Goal: Task Accomplishment & Management: Manage account settings

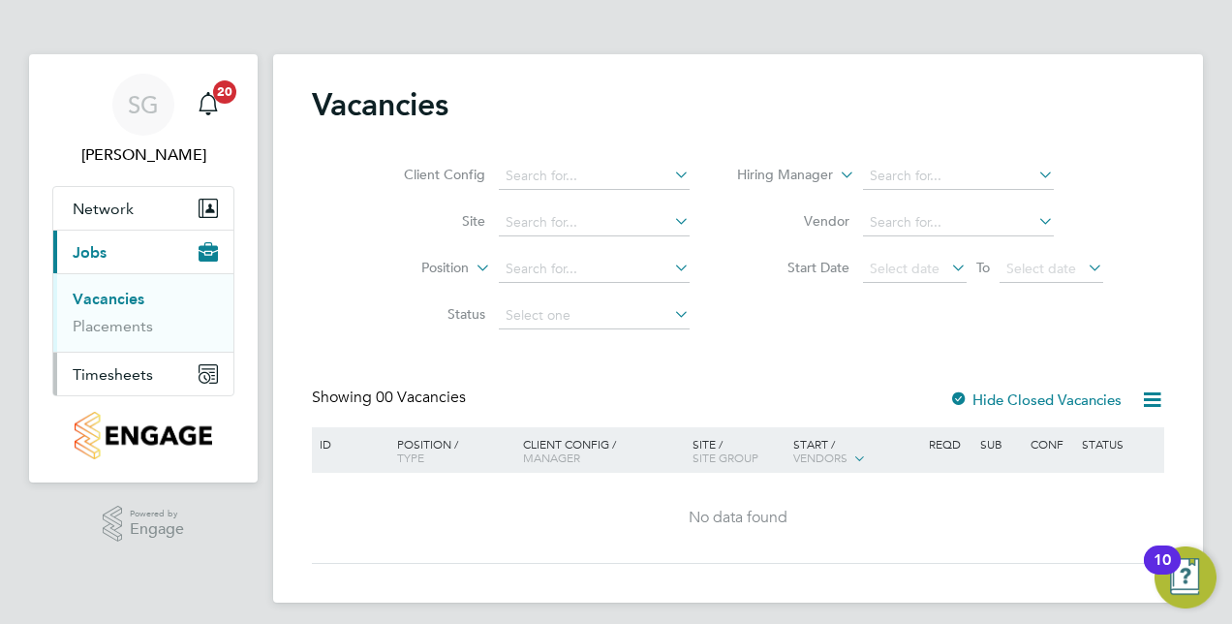
click at [108, 373] on span "Timesheets" at bounding box center [113, 374] width 80 height 18
click at [130, 366] on span "Timesheets" at bounding box center [113, 374] width 80 height 18
click at [135, 300] on span "Timesheets" at bounding box center [113, 296] width 80 height 18
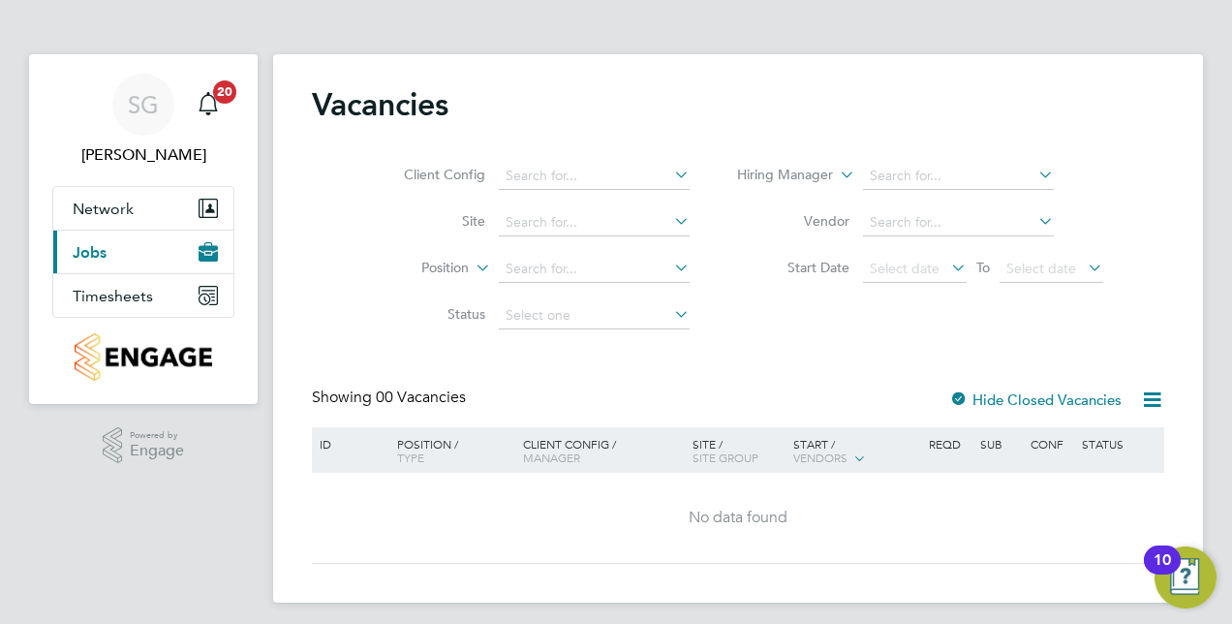
click at [92, 258] on span "Jobs" at bounding box center [90, 252] width 34 height 18
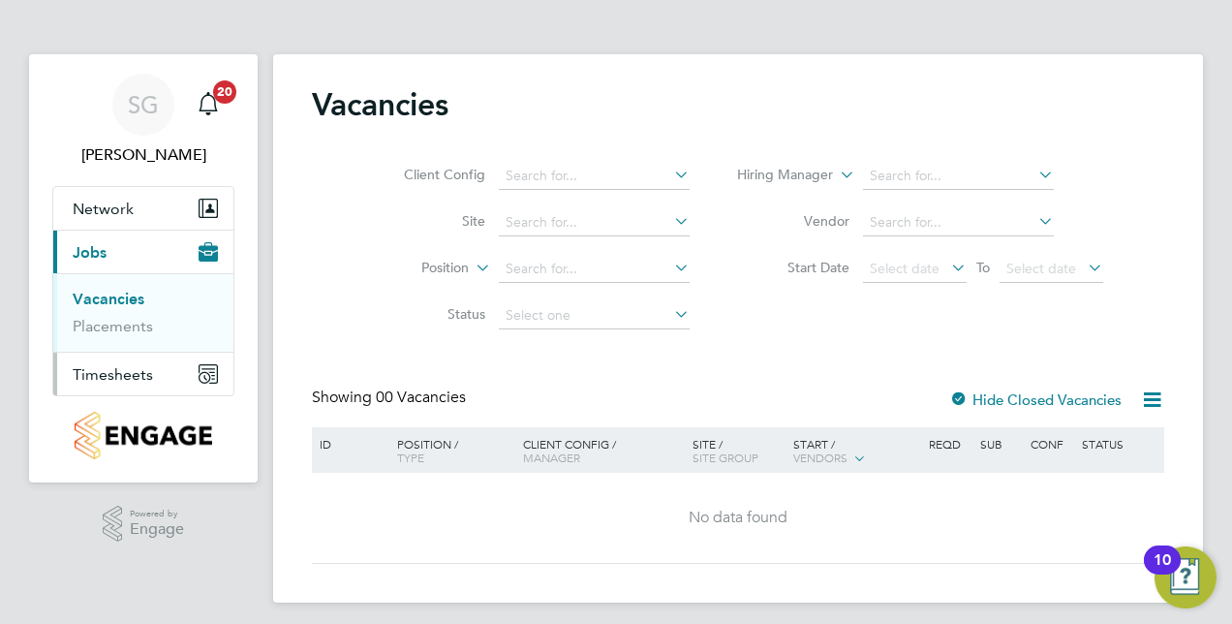
click at [108, 366] on span "Timesheets" at bounding box center [113, 374] width 80 height 18
click at [131, 345] on link "Timesheets" at bounding box center [113, 342] width 80 height 18
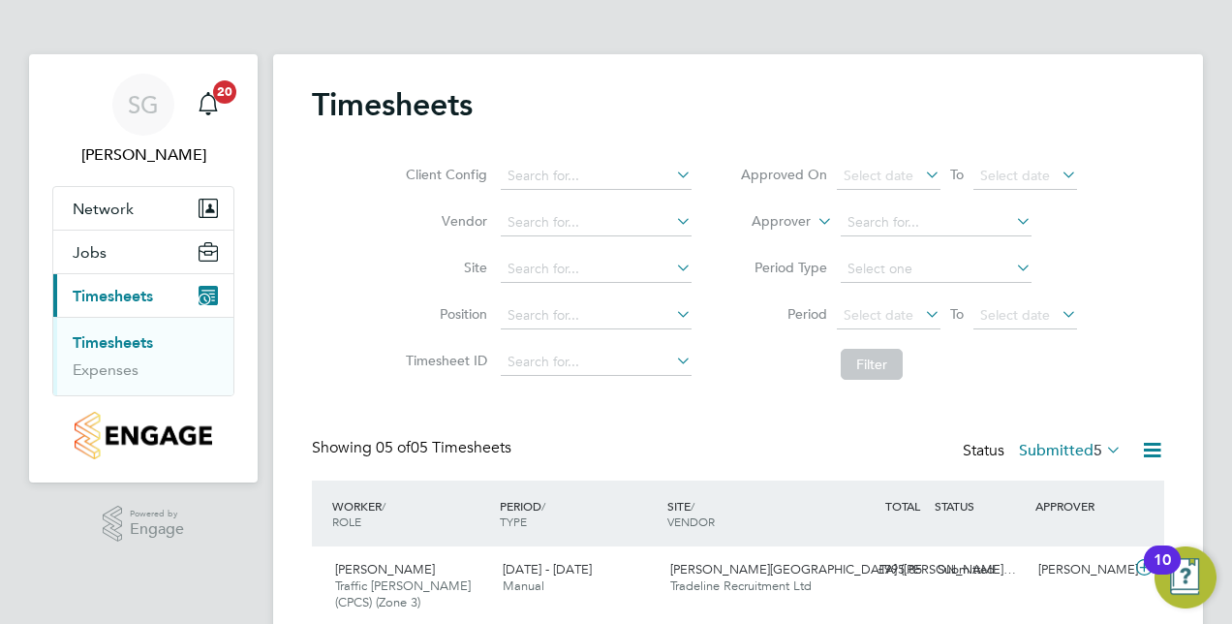
click at [1195, 210] on div "Timesheets Client Config Vendor Site Position Timesheet ID Approved On Select d…" at bounding box center [738, 489] width 930 height 871
click at [1218, 206] on div "SG Sam Green Notifications 20 Applications: Network Team Members Sites Jobs Vac…" at bounding box center [616, 478] width 1232 height 956
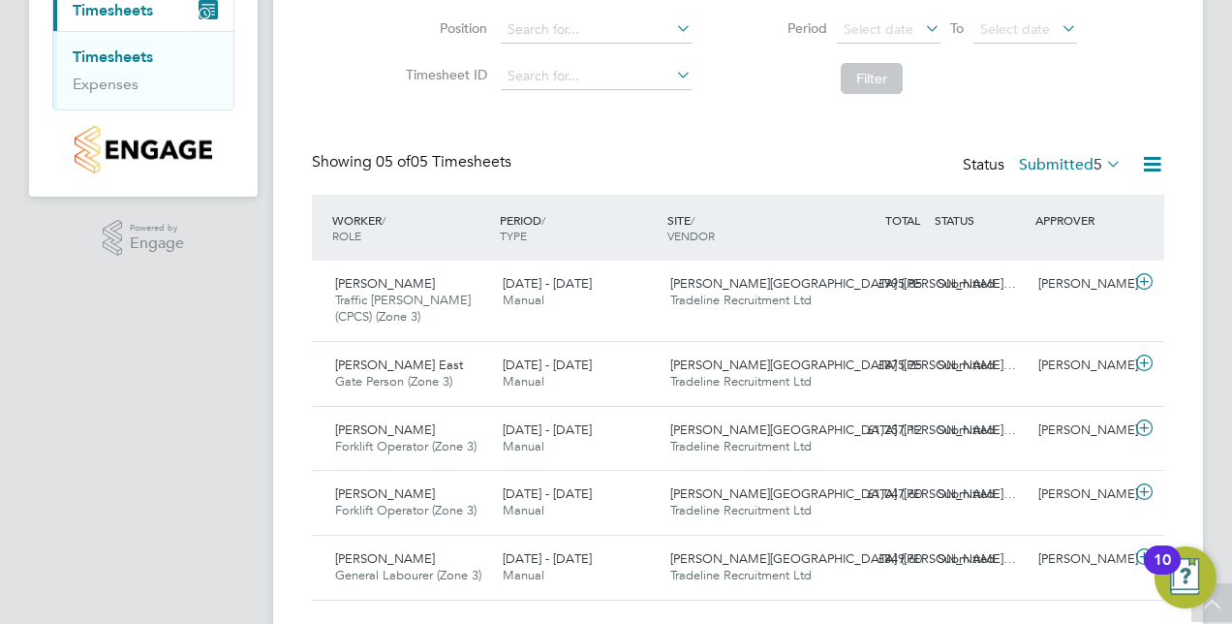
scroll to position [310, 0]
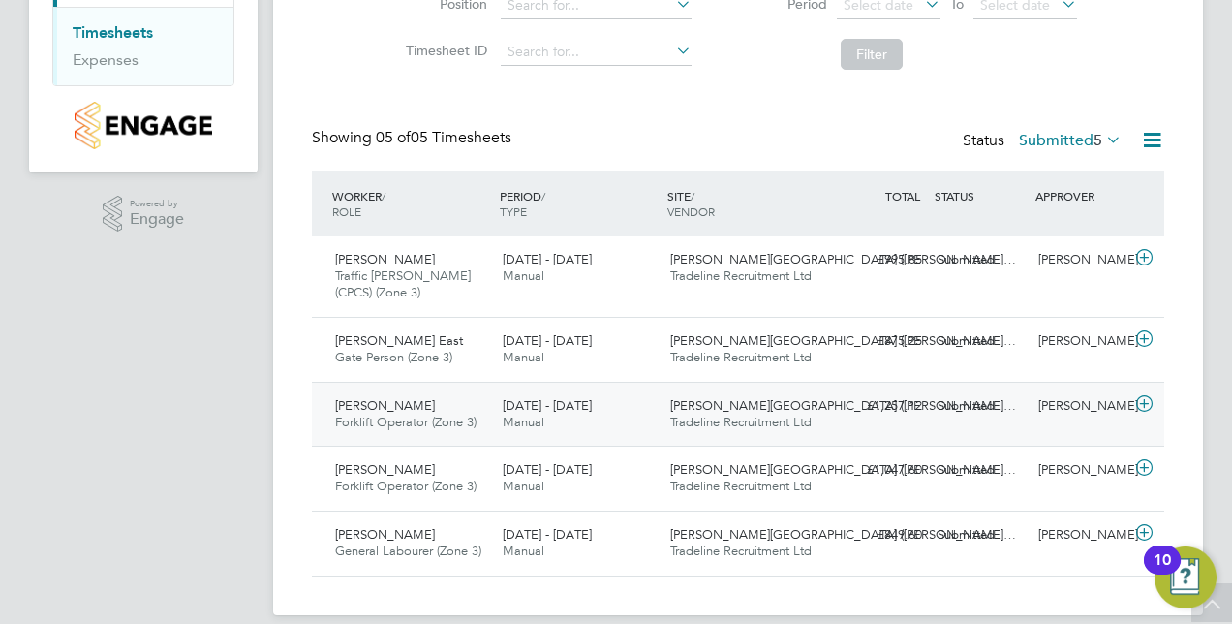
click at [1144, 396] on icon at bounding box center [1144, 403] width 24 height 15
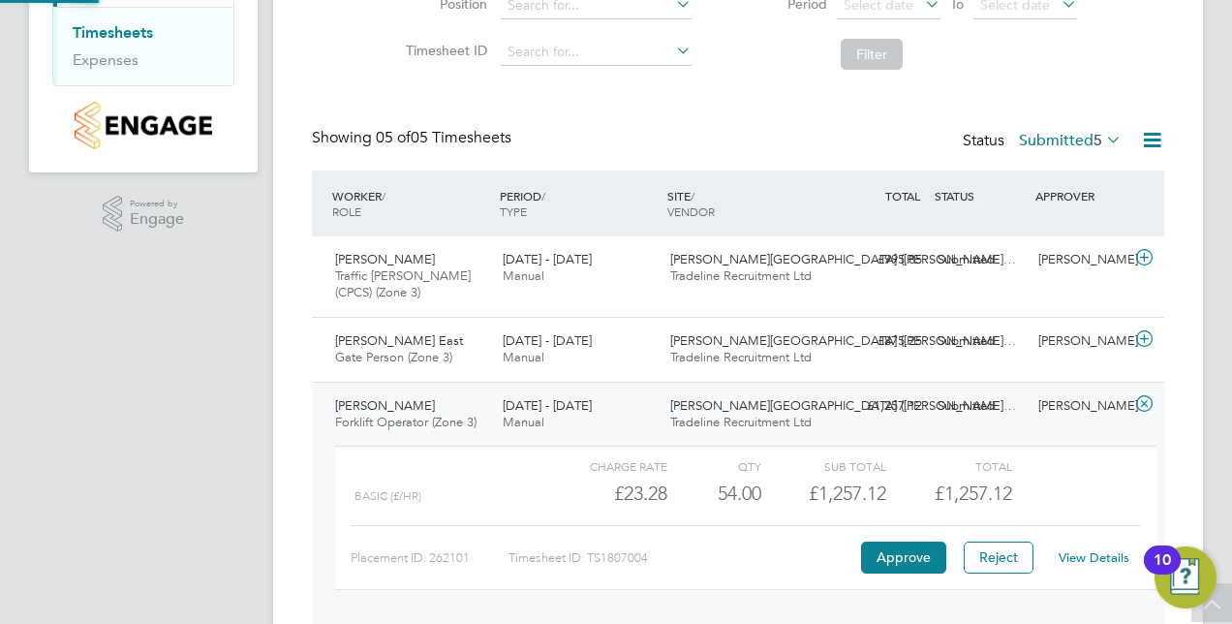
scroll to position [33, 189]
click at [920, 558] on button "Approve" at bounding box center [903, 556] width 85 height 31
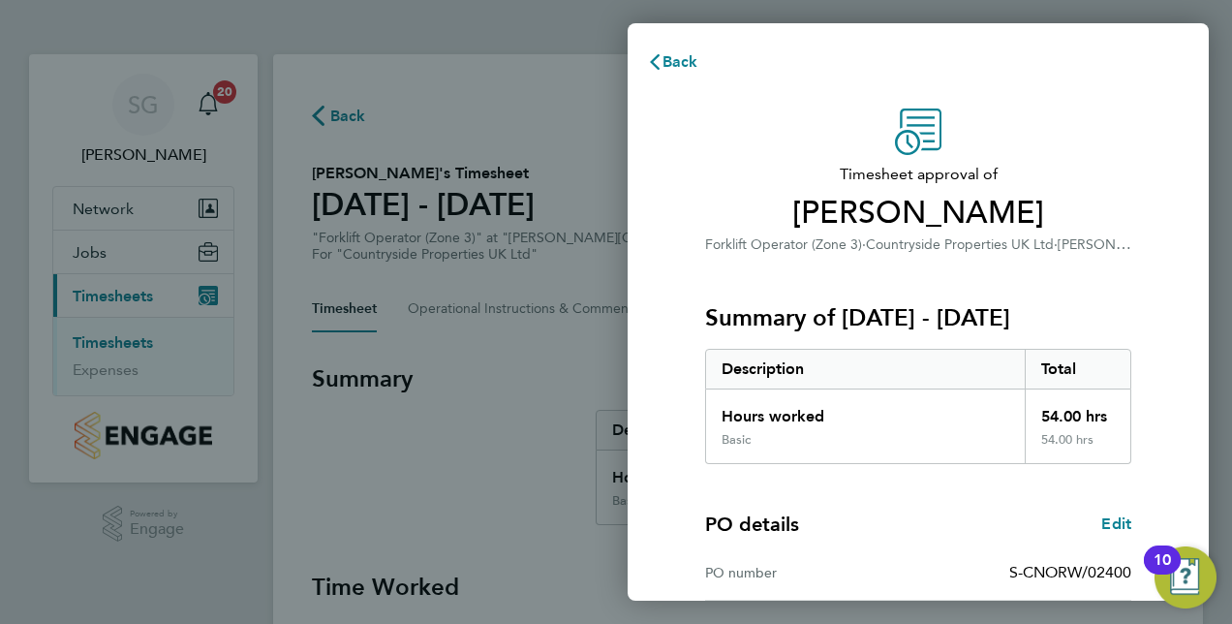
click at [1218, 59] on div "Back Timesheet approval of Victor Vinaga Forklift Operator (Zone 3) · Countrysi…" at bounding box center [616, 312] width 1232 height 624
click at [1063, 316] on h3 "Summary of [DATE] - [DATE]" at bounding box center [918, 317] width 426 height 31
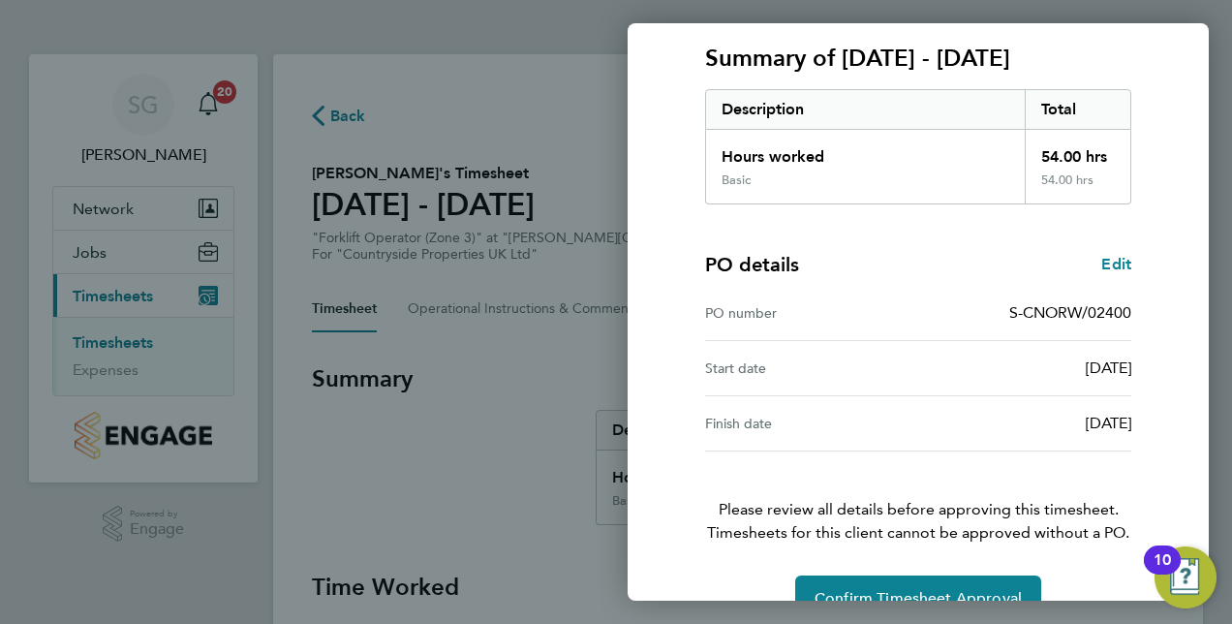
scroll to position [302, 0]
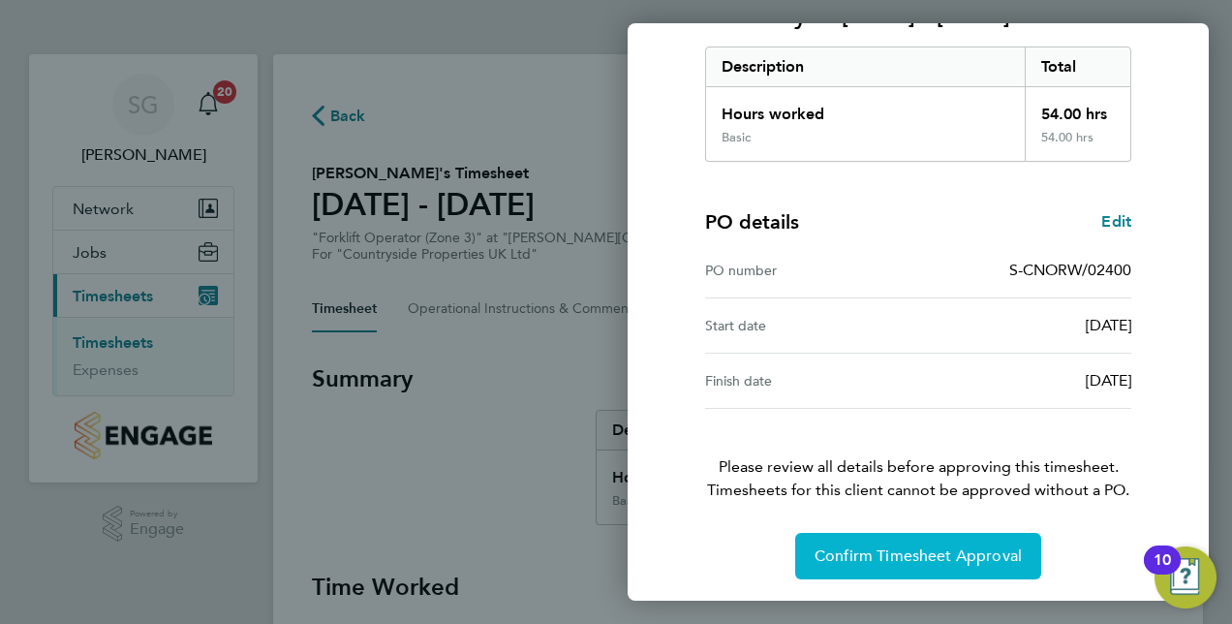
click at [954, 542] on button "Confirm Timesheet Approval" at bounding box center [918, 556] width 246 height 46
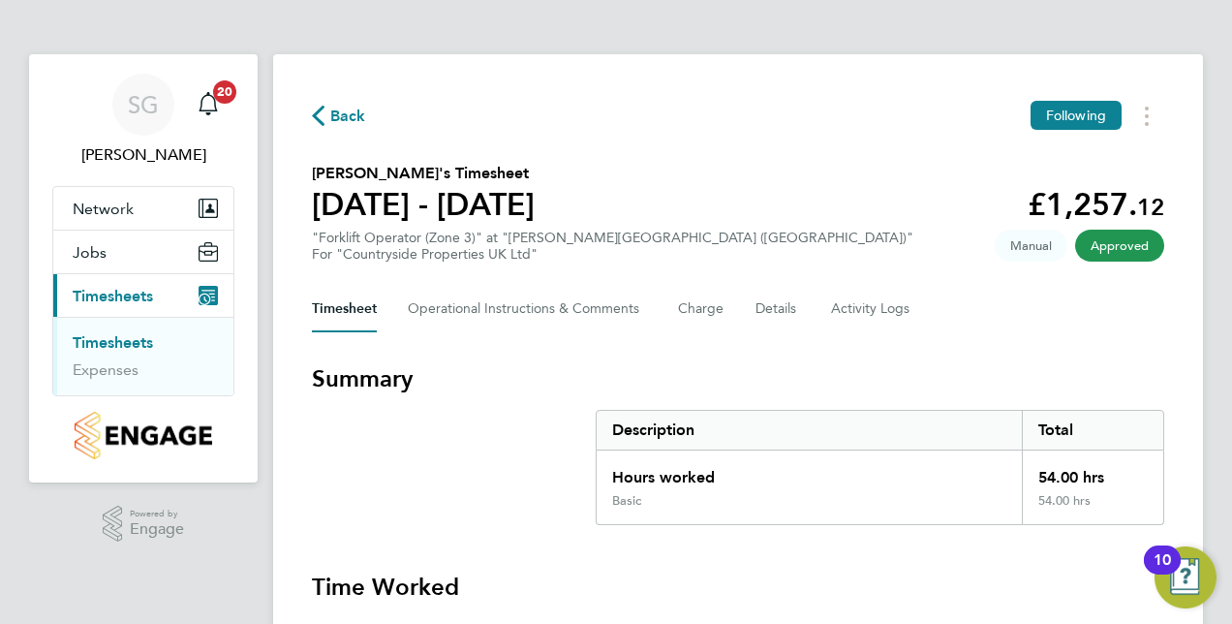
click at [133, 339] on link "Timesheets" at bounding box center [113, 342] width 80 height 18
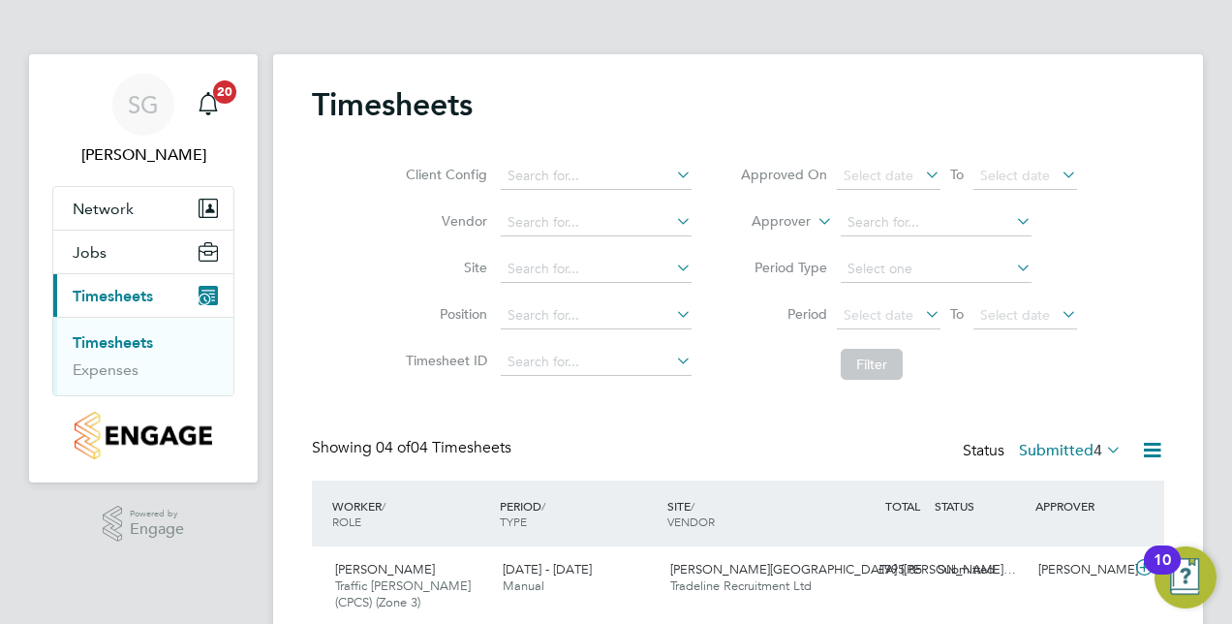
click at [1147, 566] on div "10" at bounding box center [1162, 559] width 37 height 29
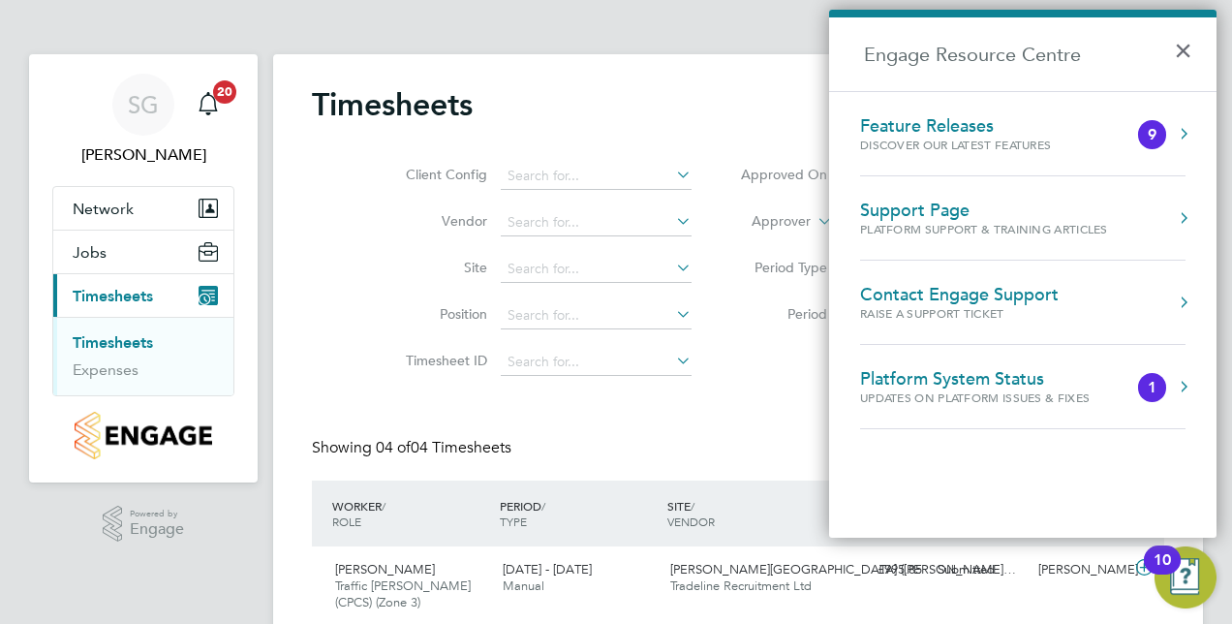
click at [1067, 544] on div "WORKER / ROLE WORKER / PERIOD PERIOD / TYPE SITE / VENDOR TOTAL TOTAL / STATUS …" at bounding box center [738, 513] width 852 height 66
click at [1132, 568] on icon at bounding box center [1144, 567] width 24 height 15
click at [1182, 48] on button "×" at bounding box center [1188, 44] width 28 height 43
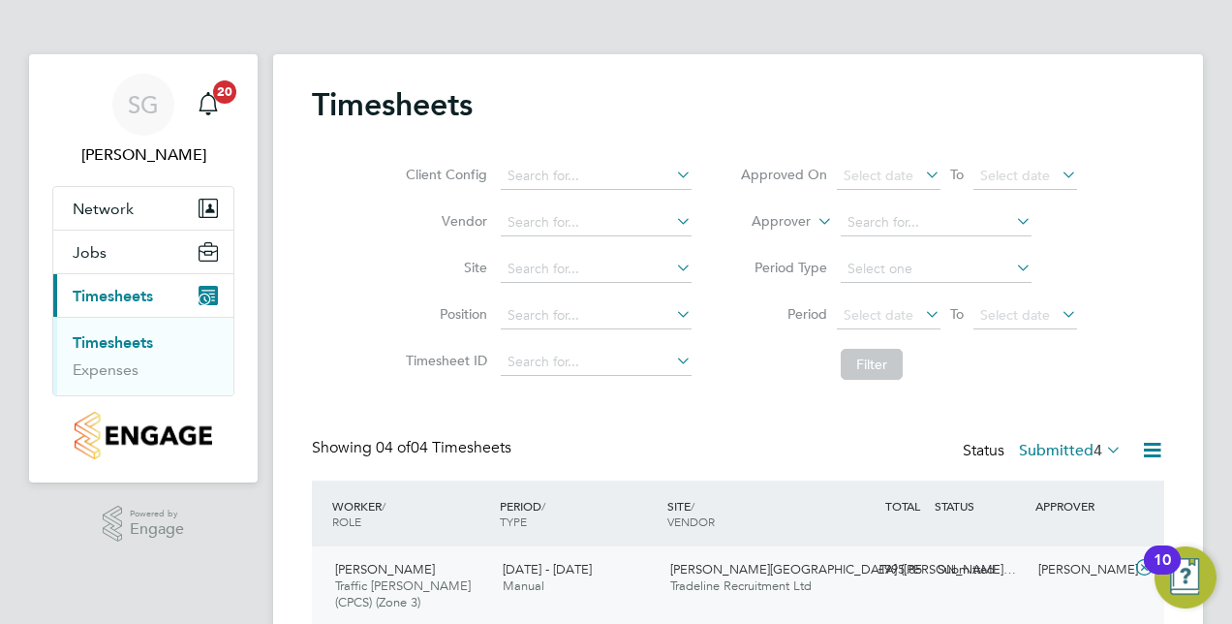
click at [1072, 571] on div "[PERSON_NAME]" at bounding box center [1080, 570] width 101 height 32
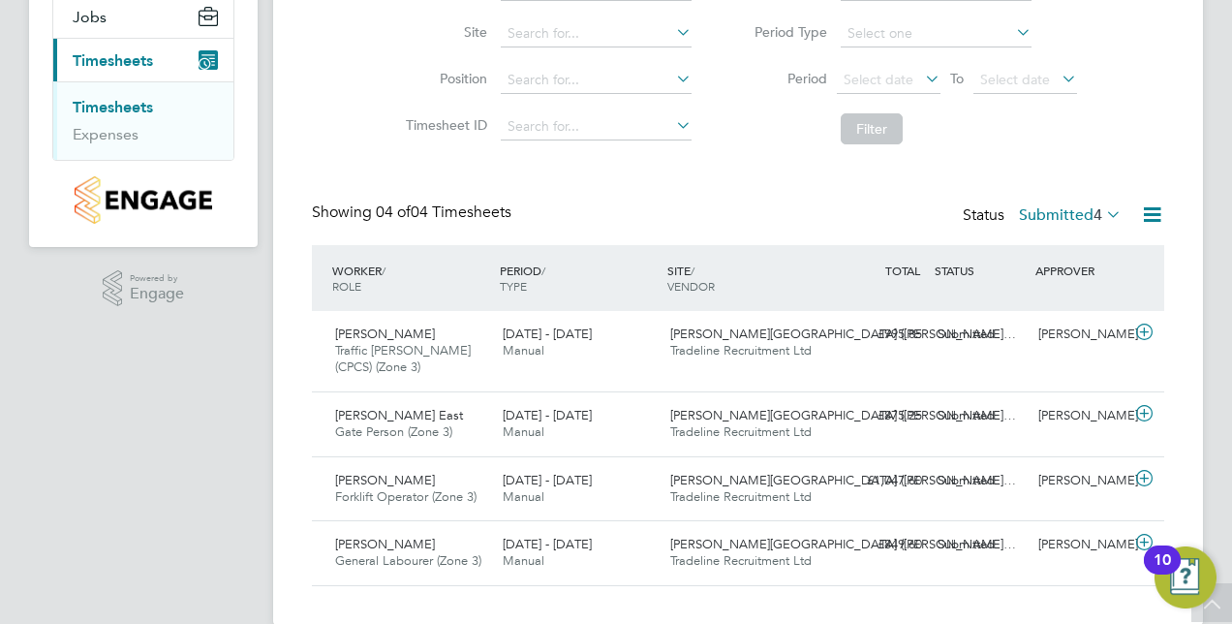
scroll to position [265, 0]
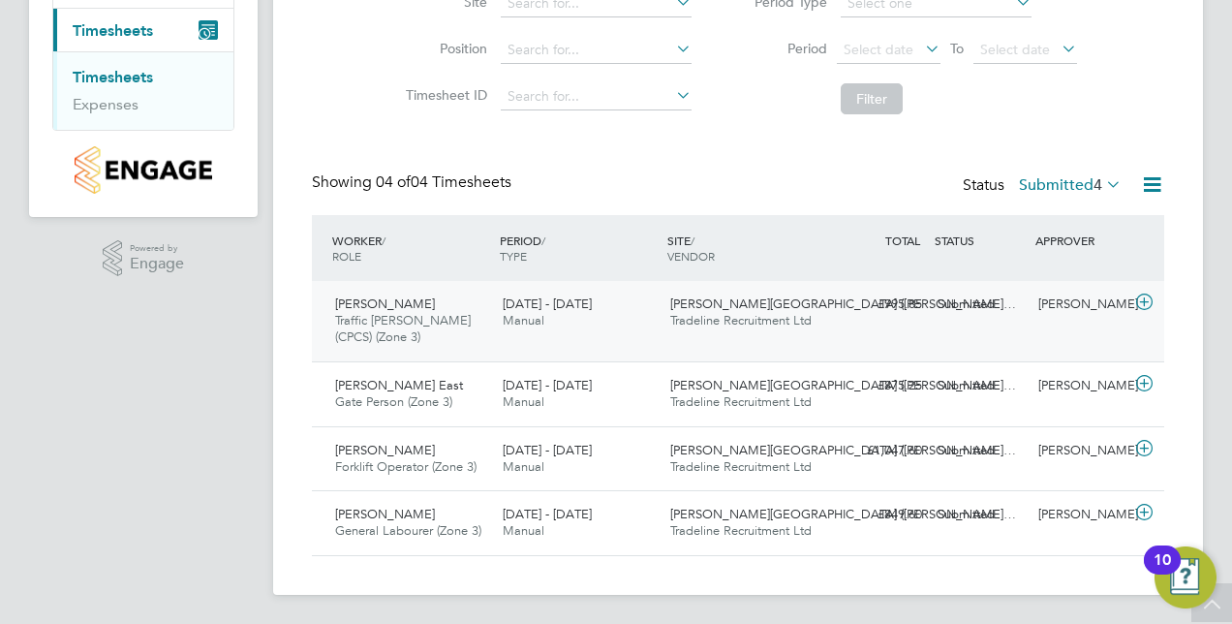
click at [1141, 298] on icon at bounding box center [1144, 301] width 24 height 15
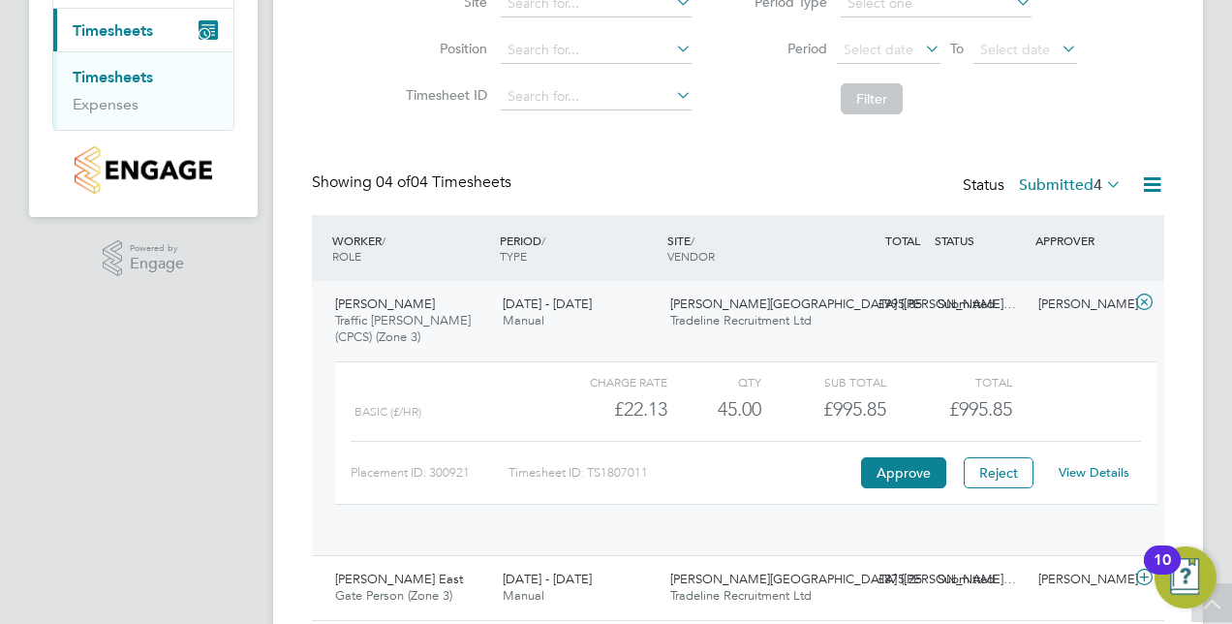
scroll to position [33, 189]
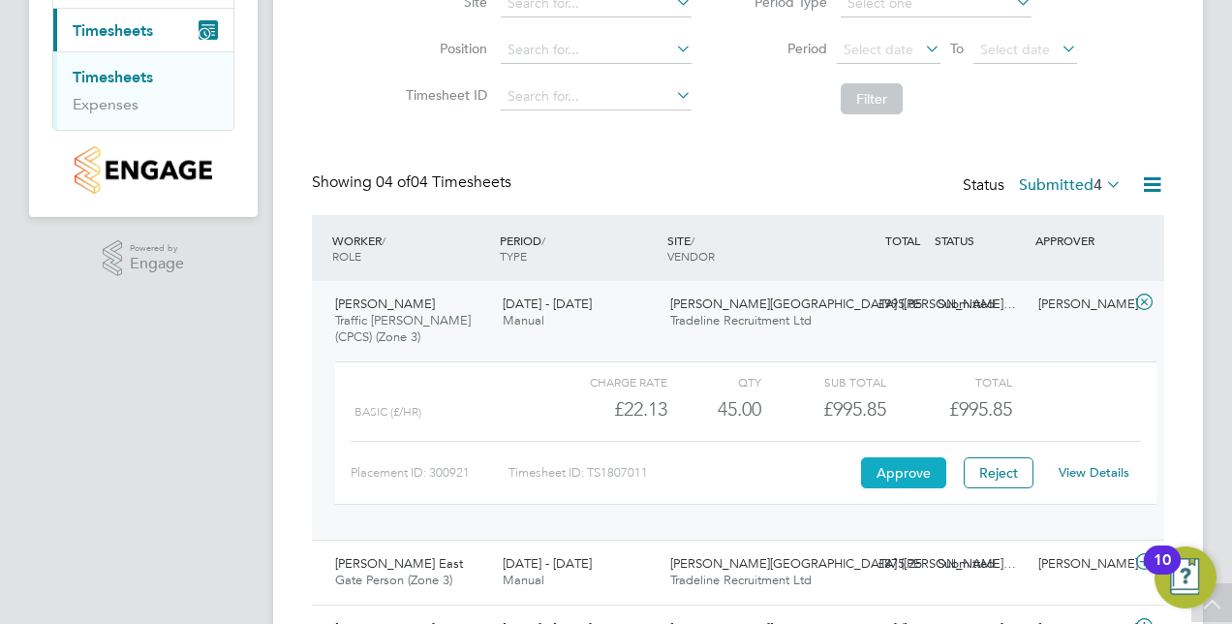
click at [902, 470] on button "Approve" at bounding box center [903, 472] width 85 height 31
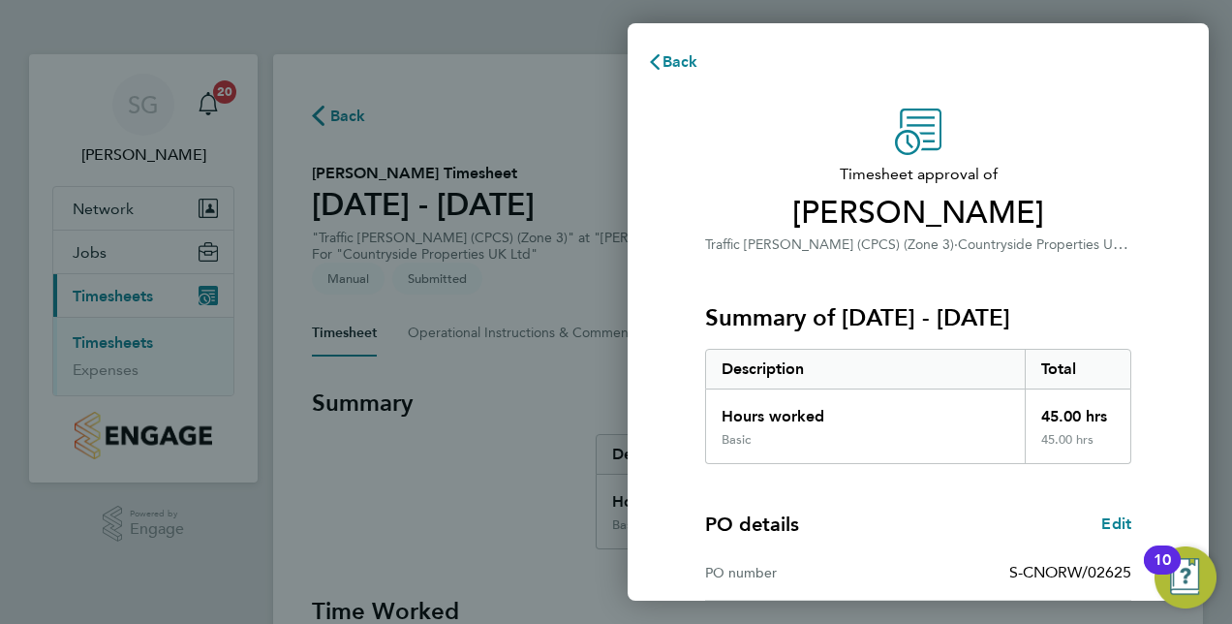
click at [1155, 385] on div "Timesheet approval of [PERSON_NAME] Traffic [PERSON_NAME] (CPCS) (Zone 3) · Cou…" at bounding box center [918, 494] width 581 height 819
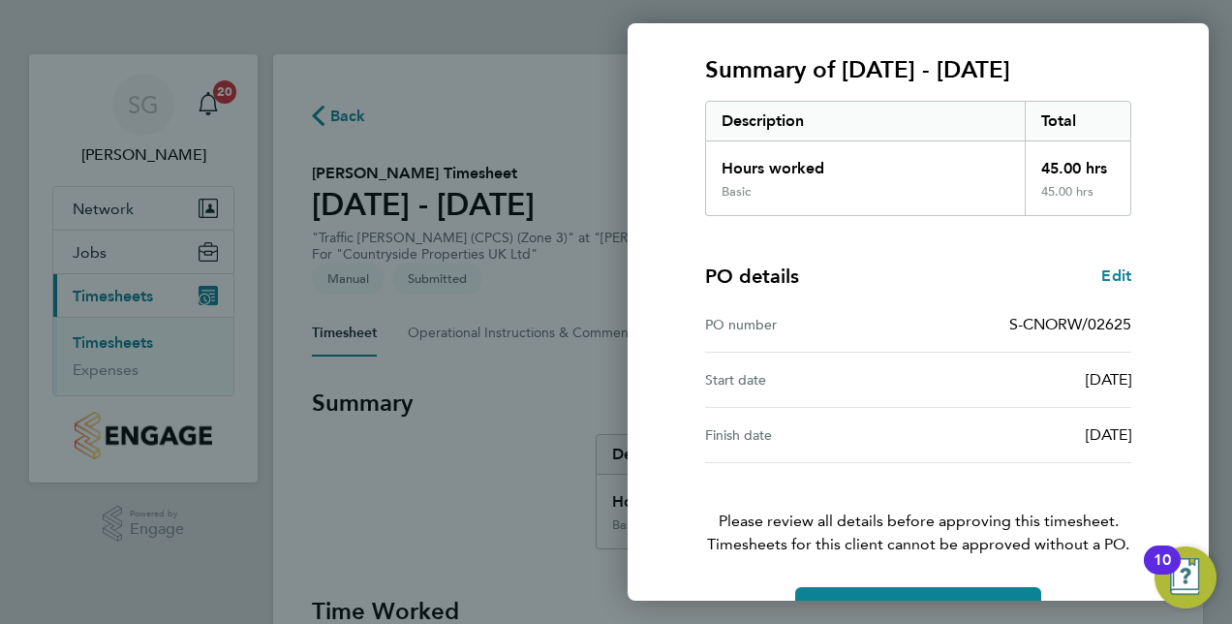
scroll to position [302, 0]
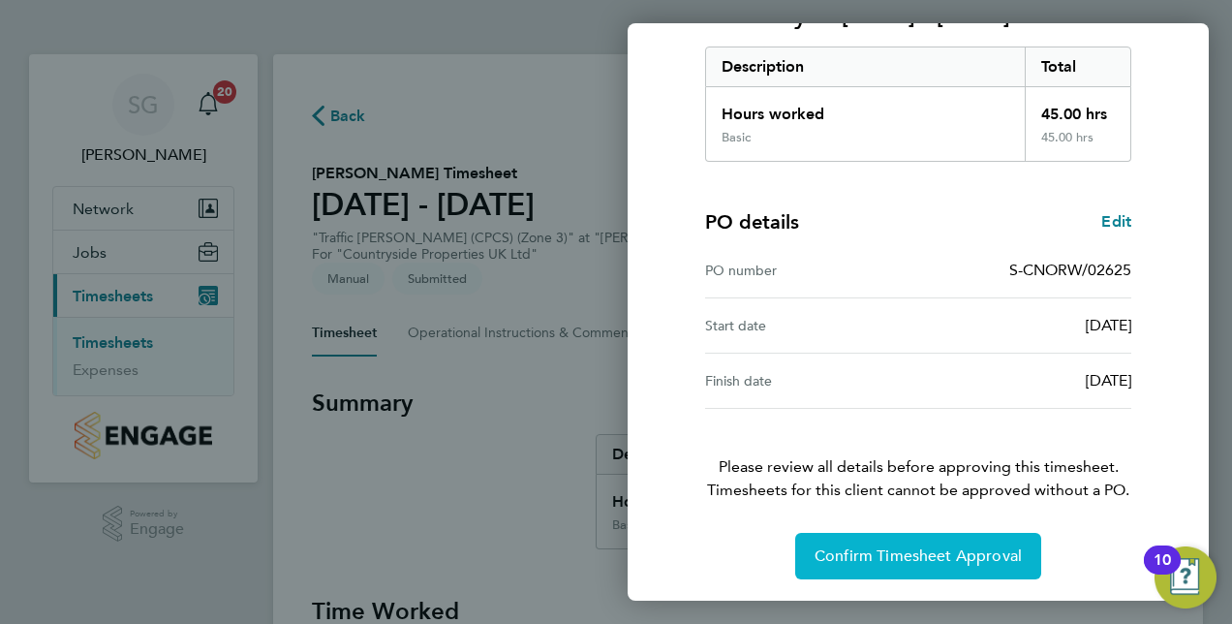
click at [886, 553] on span "Confirm Timesheet Approval" at bounding box center [918, 555] width 207 height 19
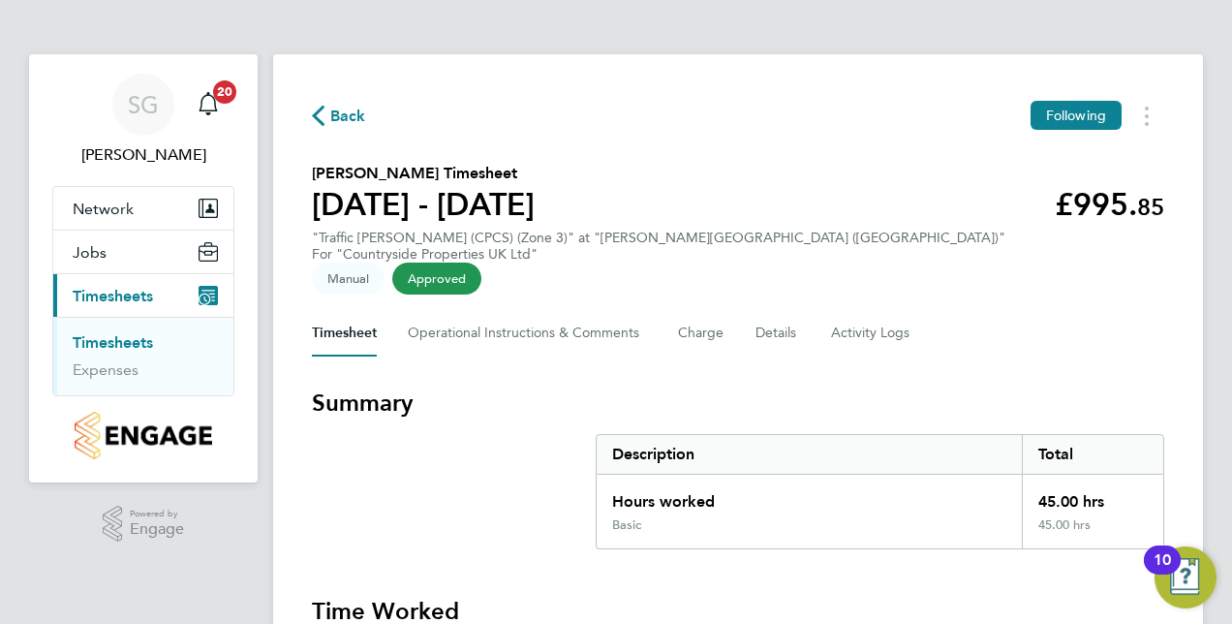
click at [130, 345] on link "Timesheets" at bounding box center [113, 342] width 80 height 18
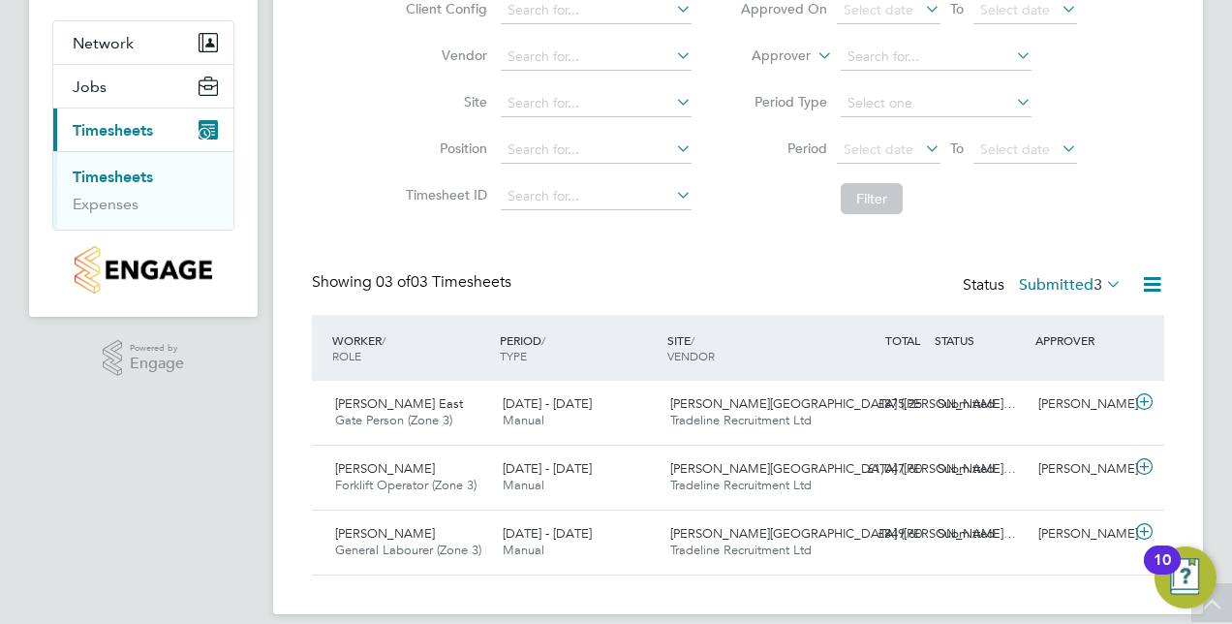
scroll to position [184, 0]
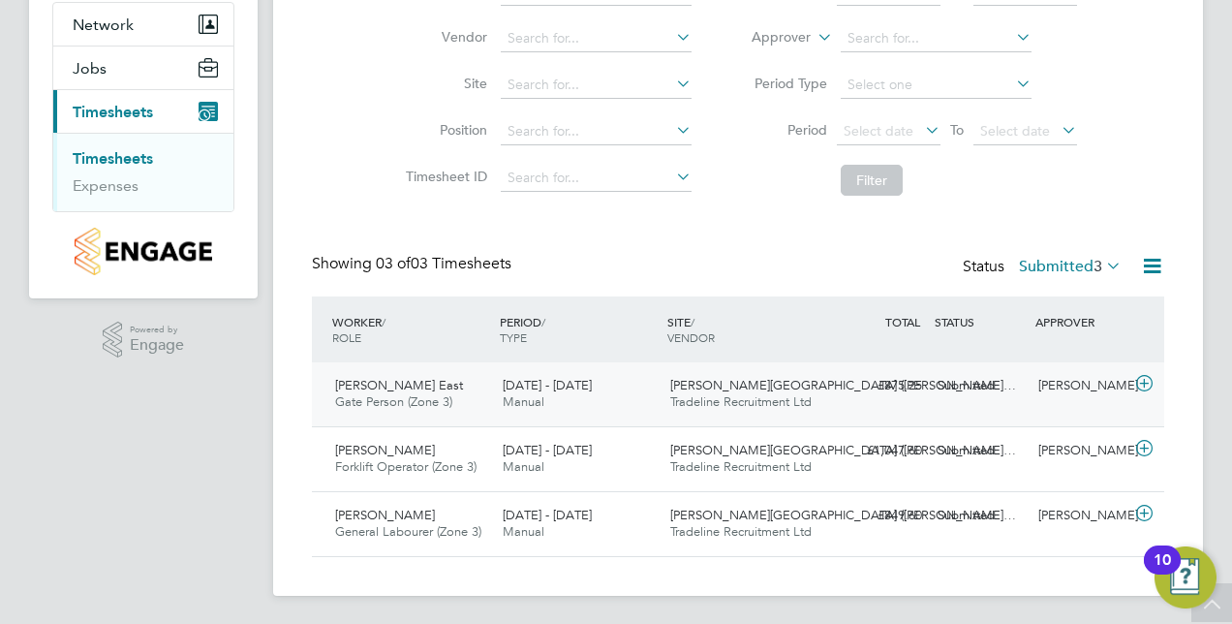
click at [1143, 380] on icon at bounding box center [1144, 383] width 24 height 15
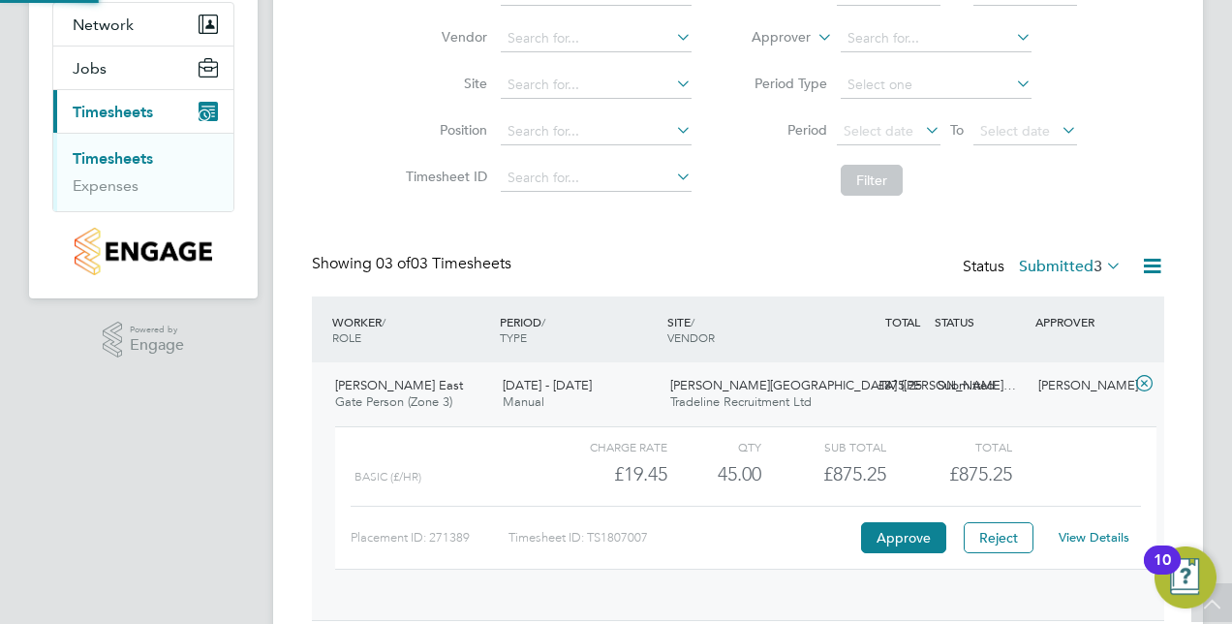
scroll to position [33, 189]
click at [897, 537] on button "Approve" at bounding box center [903, 537] width 85 height 31
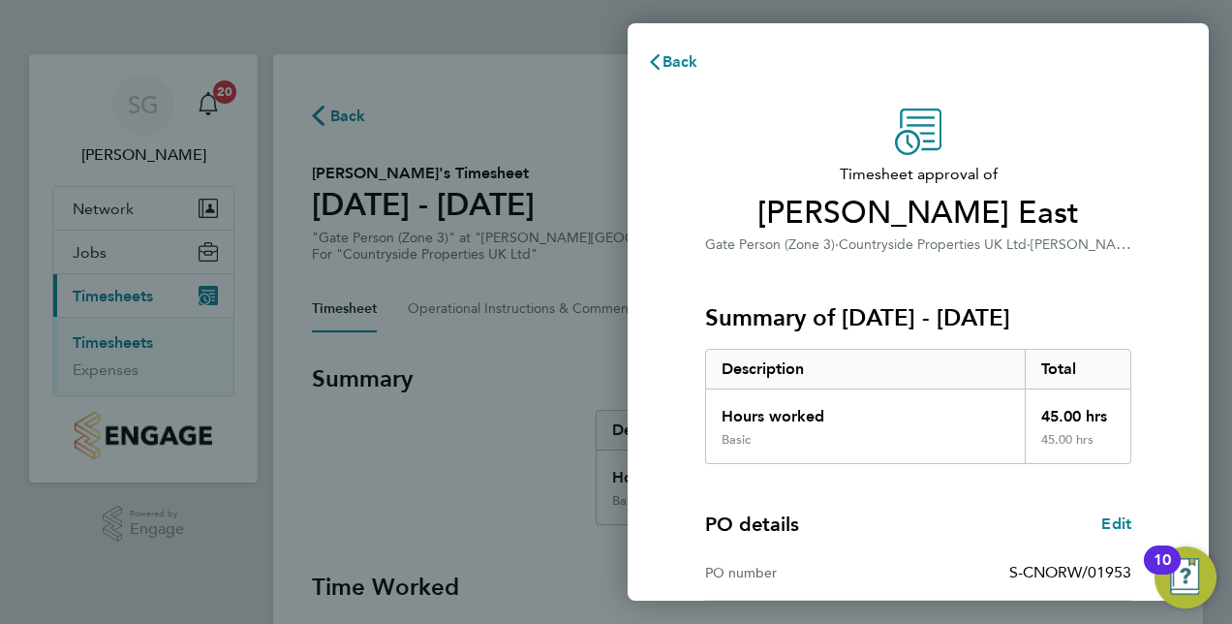
click at [935, 500] on div "PO details Edit PO number S-CNORW/01953 Start date 11 Feb 2025 Finish date 30 S…" at bounding box center [918, 587] width 426 height 247
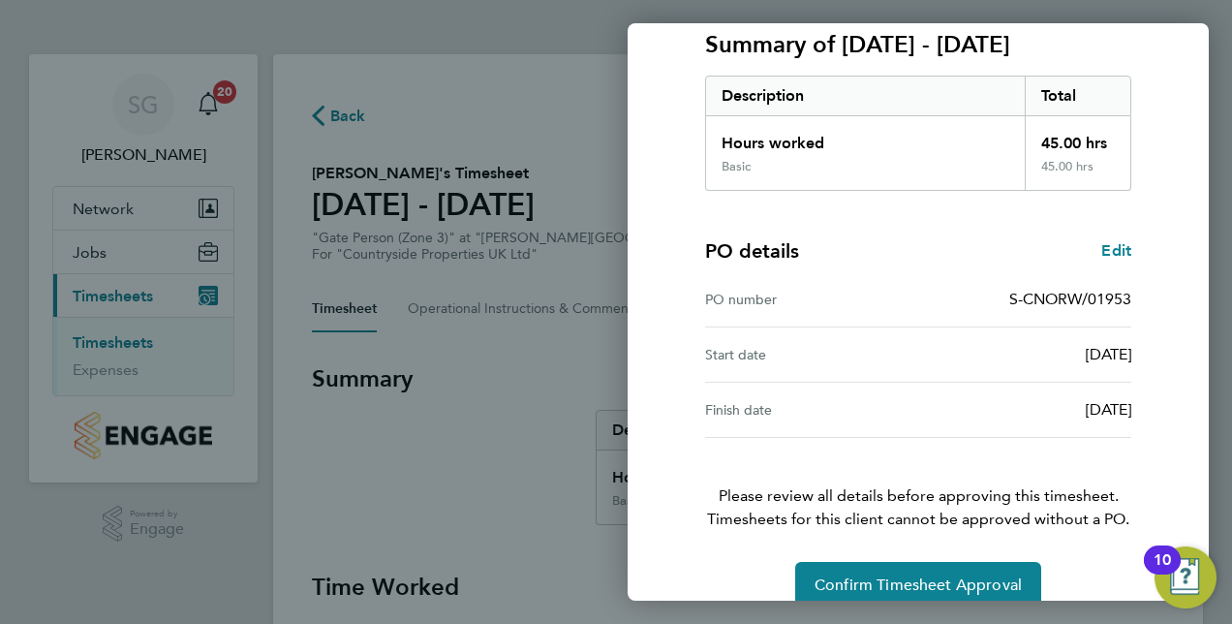
scroll to position [302, 0]
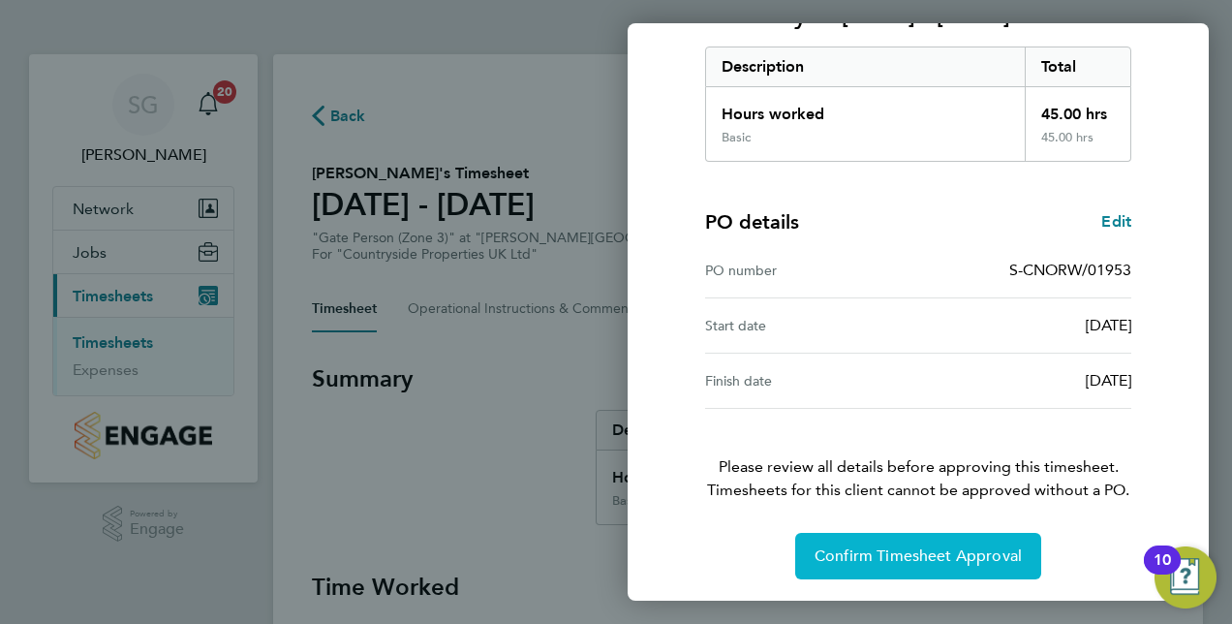
click at [918, 546] on span "Confirm Timesheet Approval" at bounding box center [918, 555] width 207 height 19
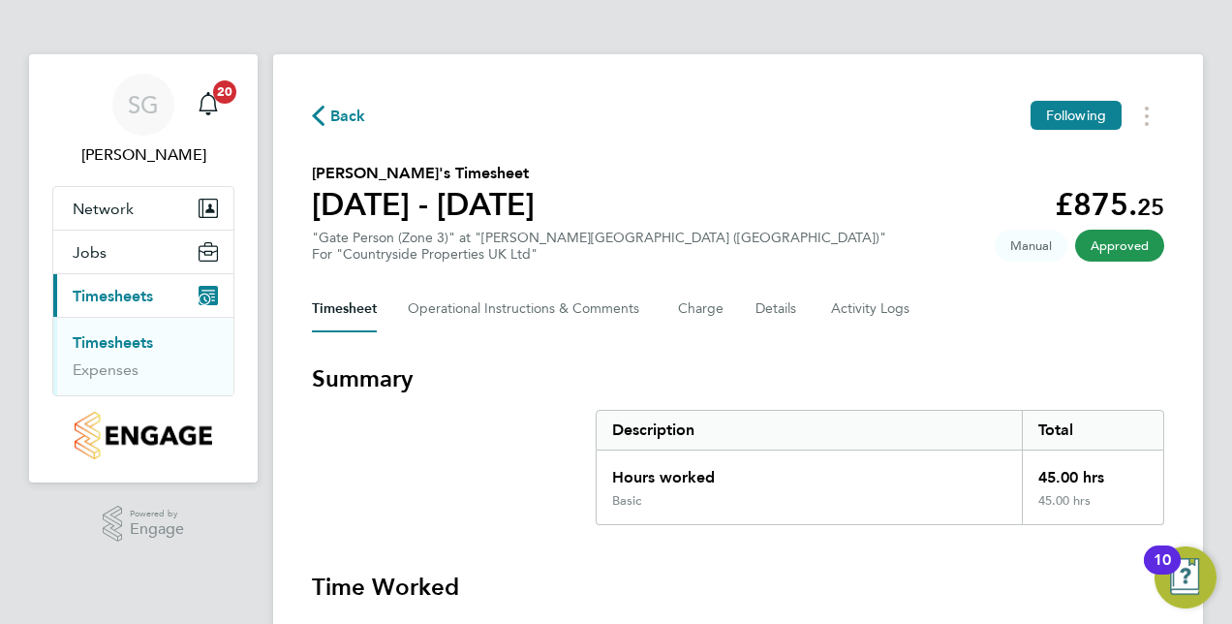
click at [114, 335] on link "Timesheets" at bounding box center [113, 342] width 80 height 18
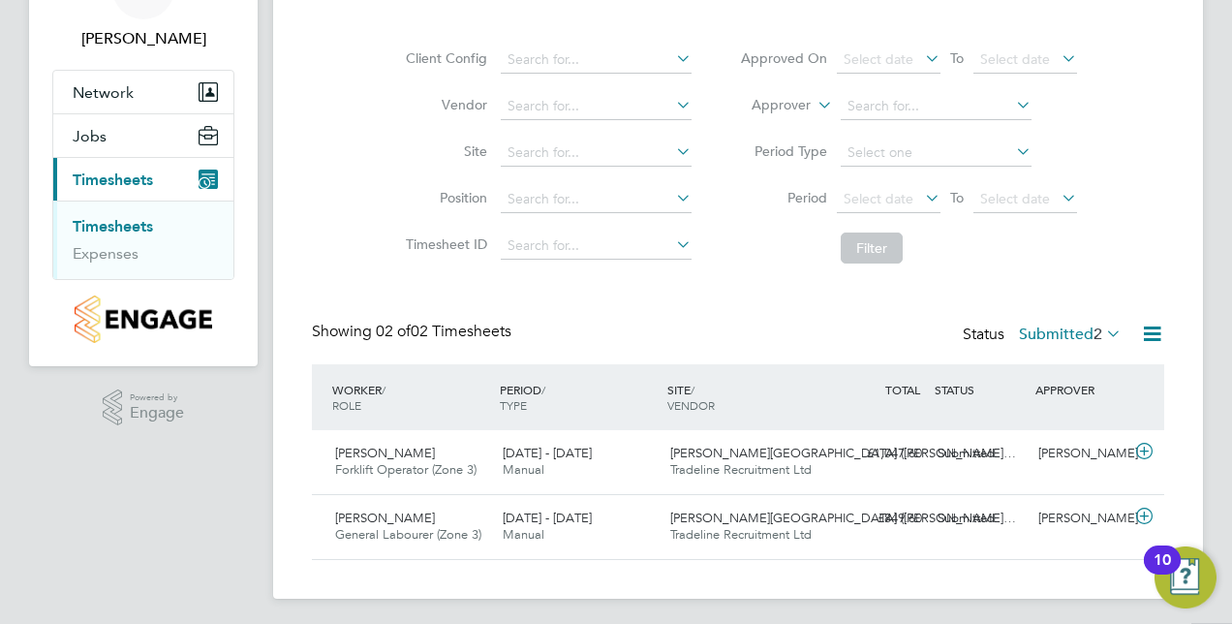
scroll to position [120, 0]
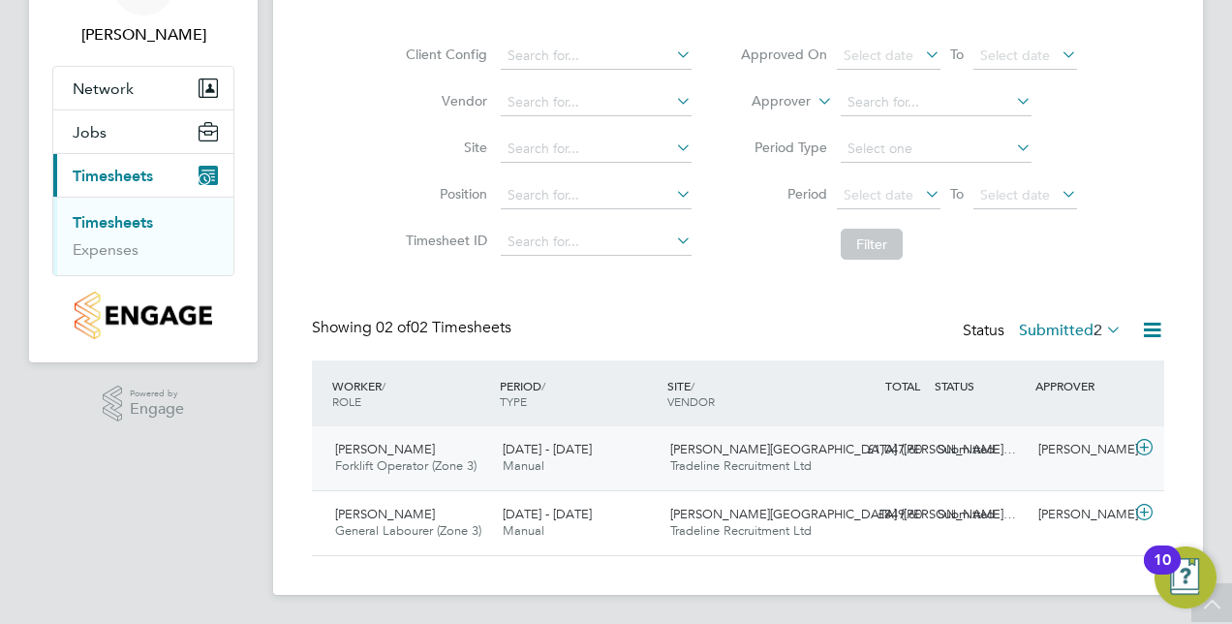
click at [1149, 446] on icon at bounding box center [1144, 447] width 24 height 15
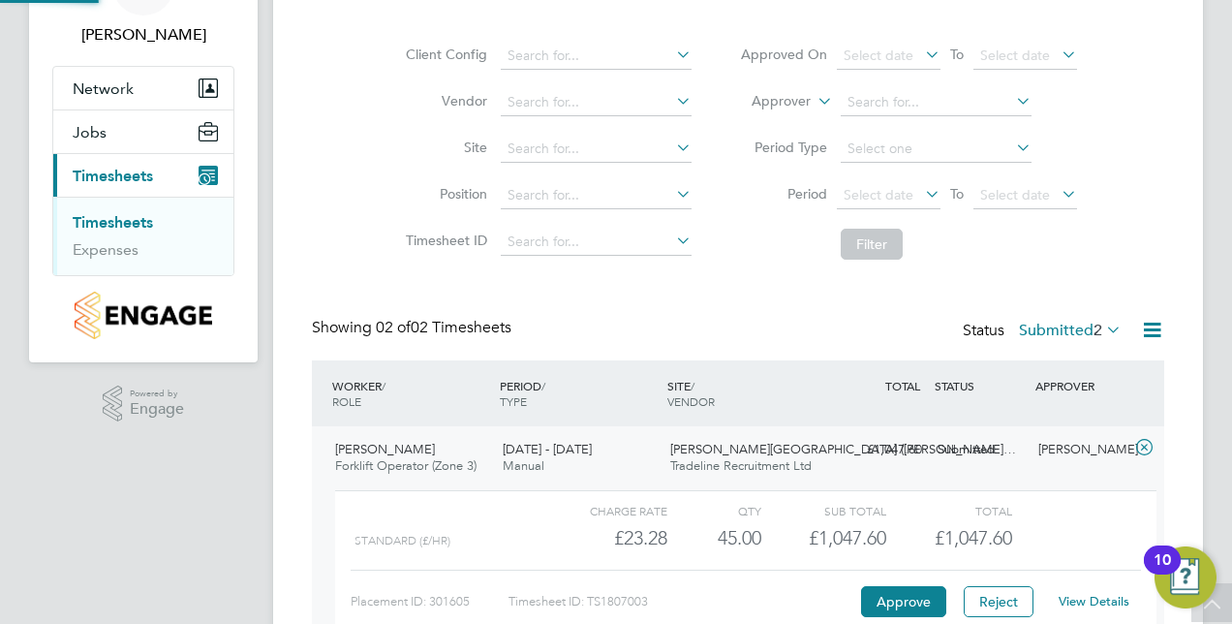
scroll to position [33, 189]
click at [906, 595] on button "Approve" at bounding box center [903, 601] width 85 height 31
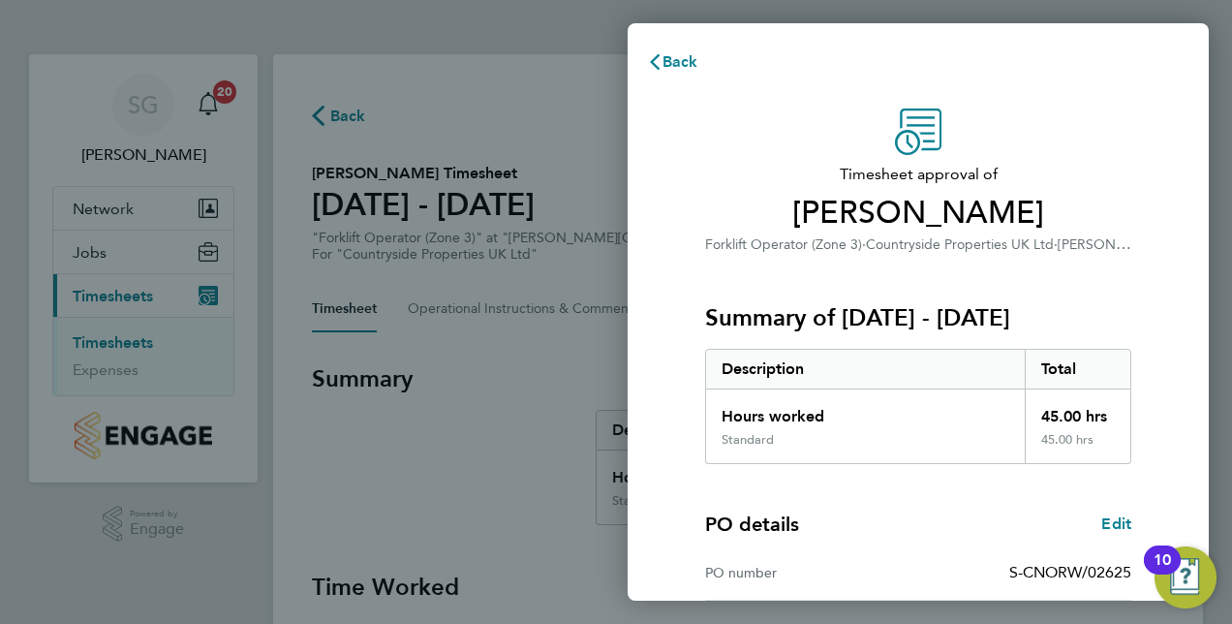
click at [1039, 489] on div "PO details Edit PO number S-CNORW/02625 Start date [DATE] Finish date [DATE]" at bounding box center [918, 587] width 426 height 247
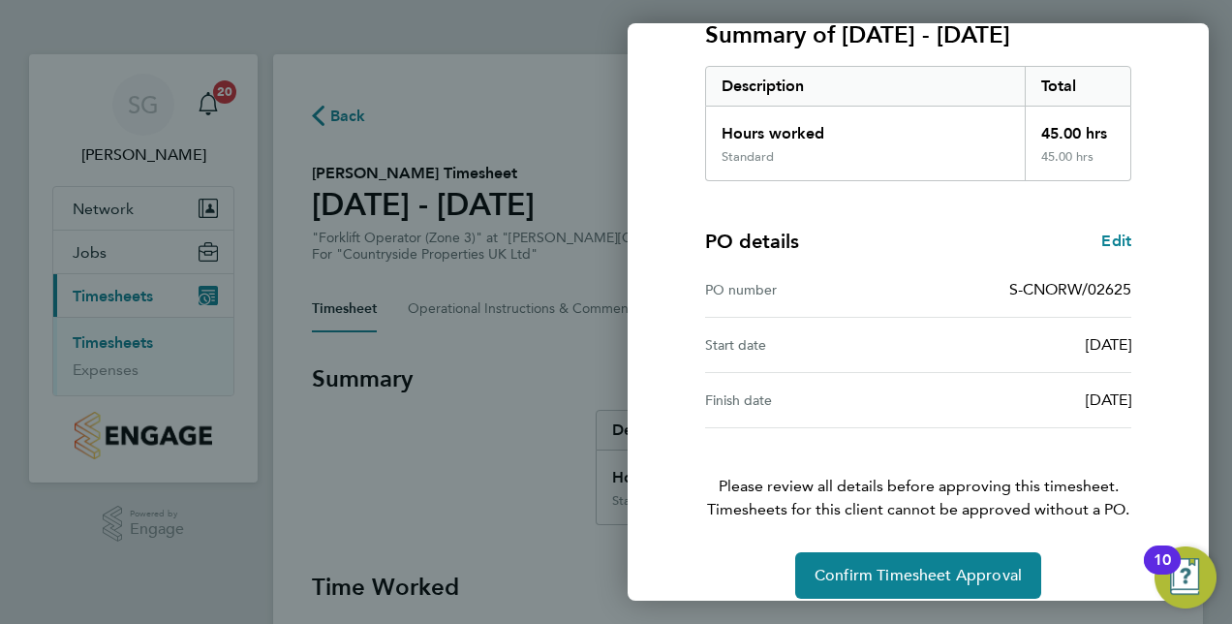
scroll to position [302, 0]
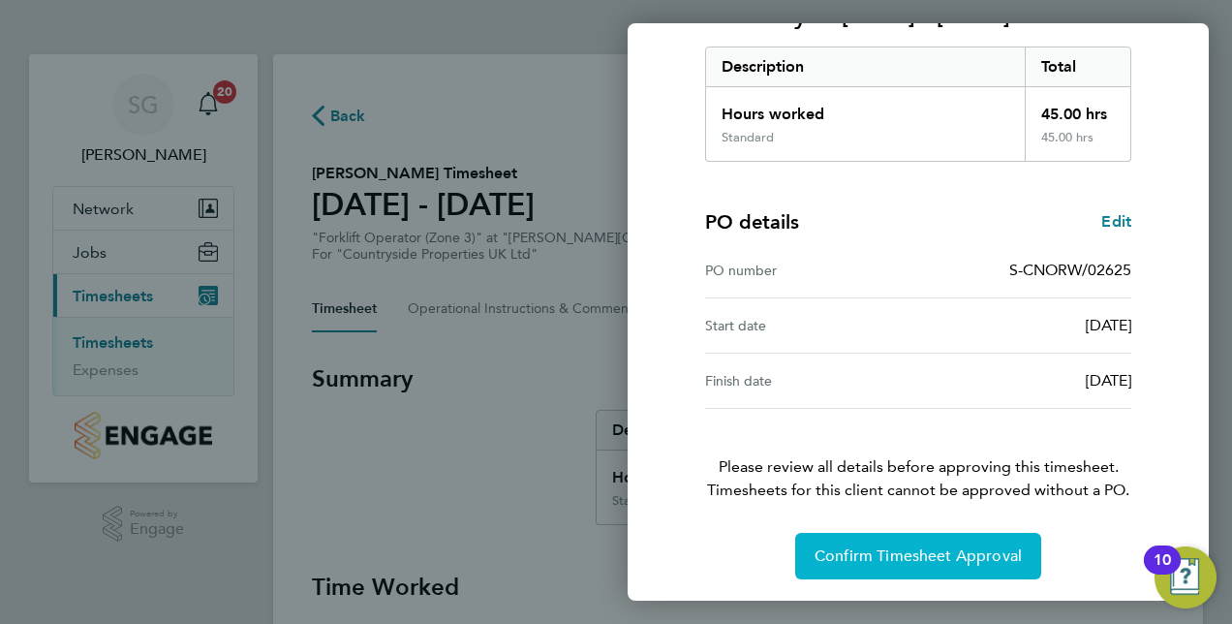
click at [949, 546] on span "Confirm Timesheet Approval" at bounding box center [918, 555] width 207 height 19
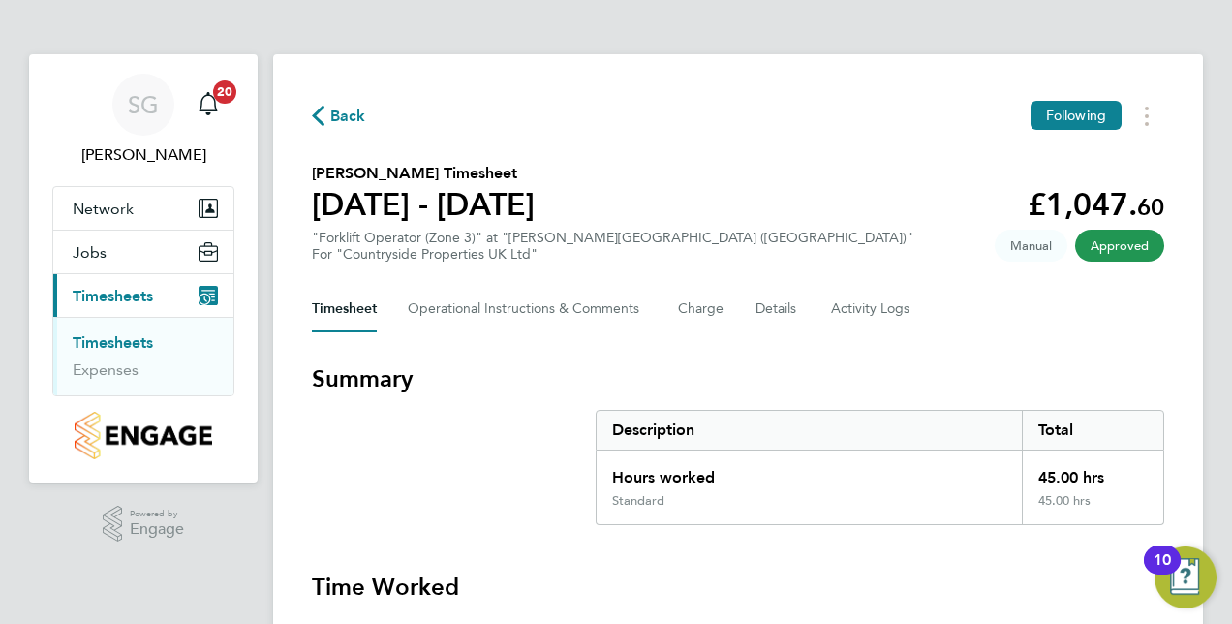
click at [147, 340] on link "Timesheets" at bounding box center [113, 342] width 80 height 18
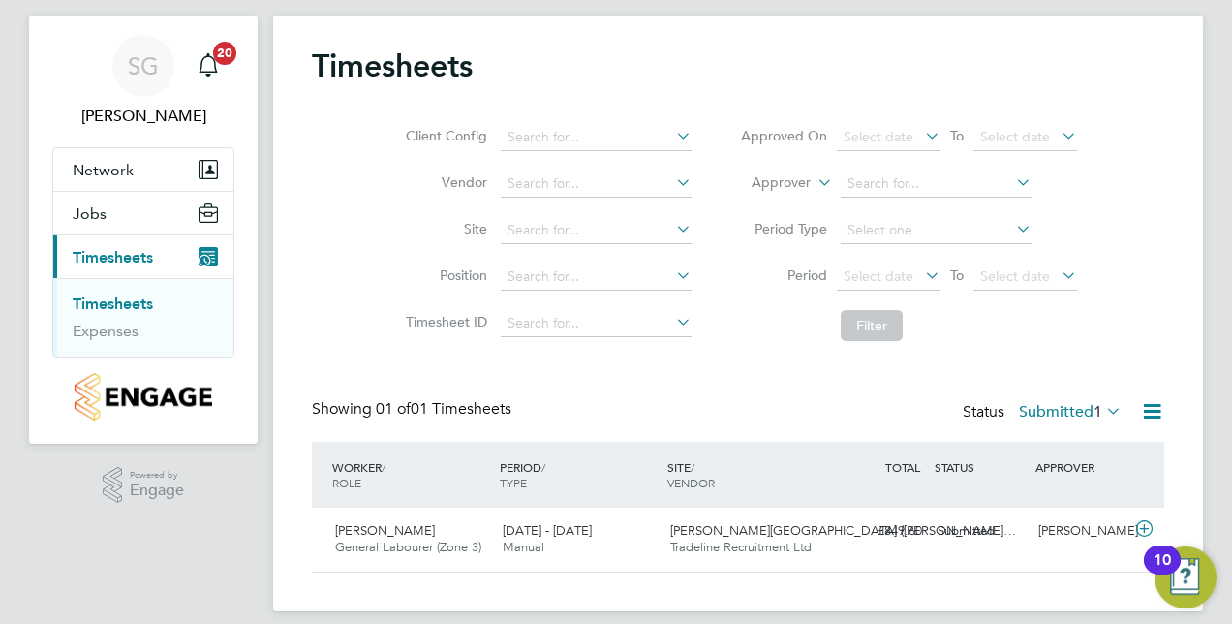
scroll to position [56, 0]
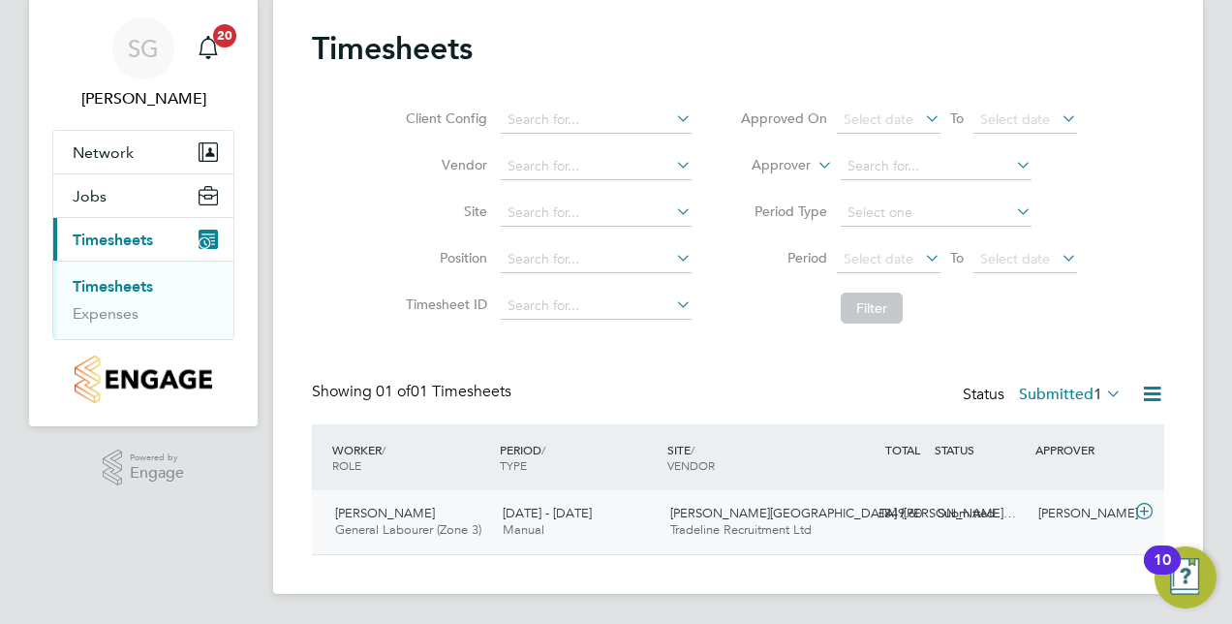
click at [1143, 507] on icon at bounding box center [1144, 511] width 24 height 15
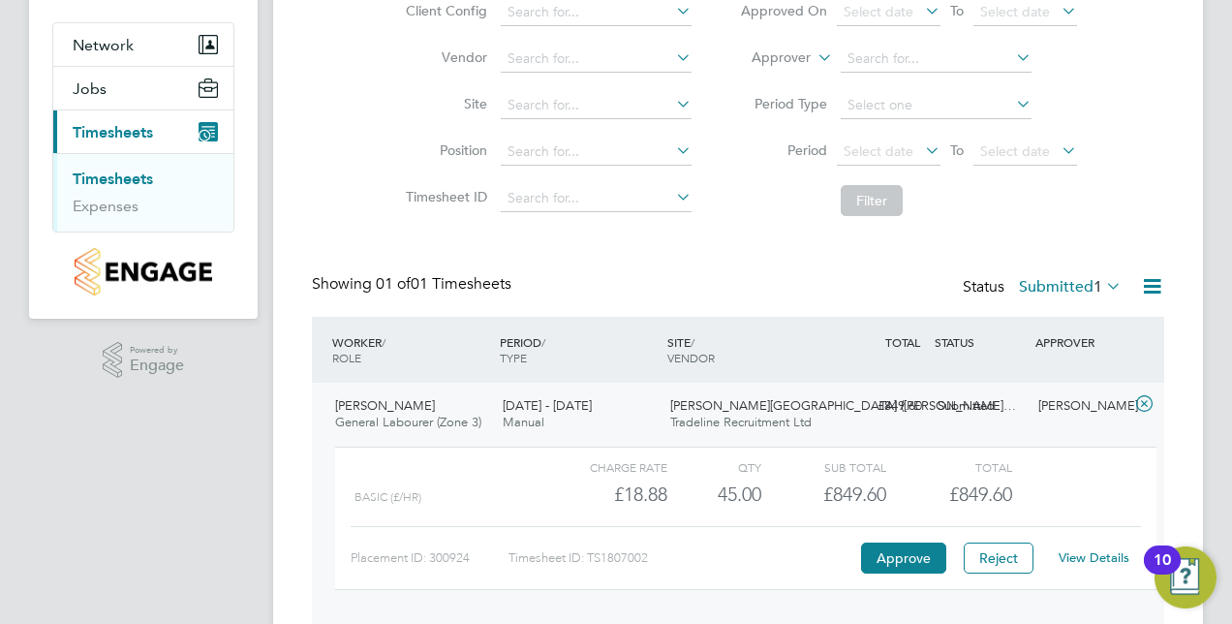
scroll to position [233, 0]
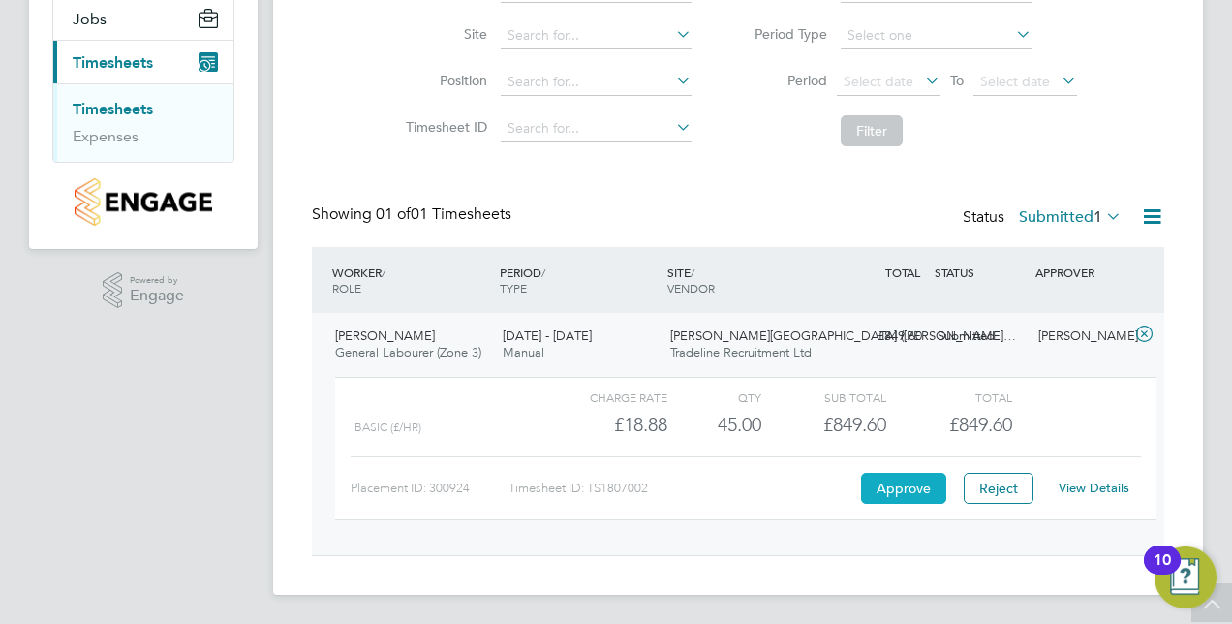
click at [866, 479] on button "Approve" at bounding box center [903, 488] width 85 height 31
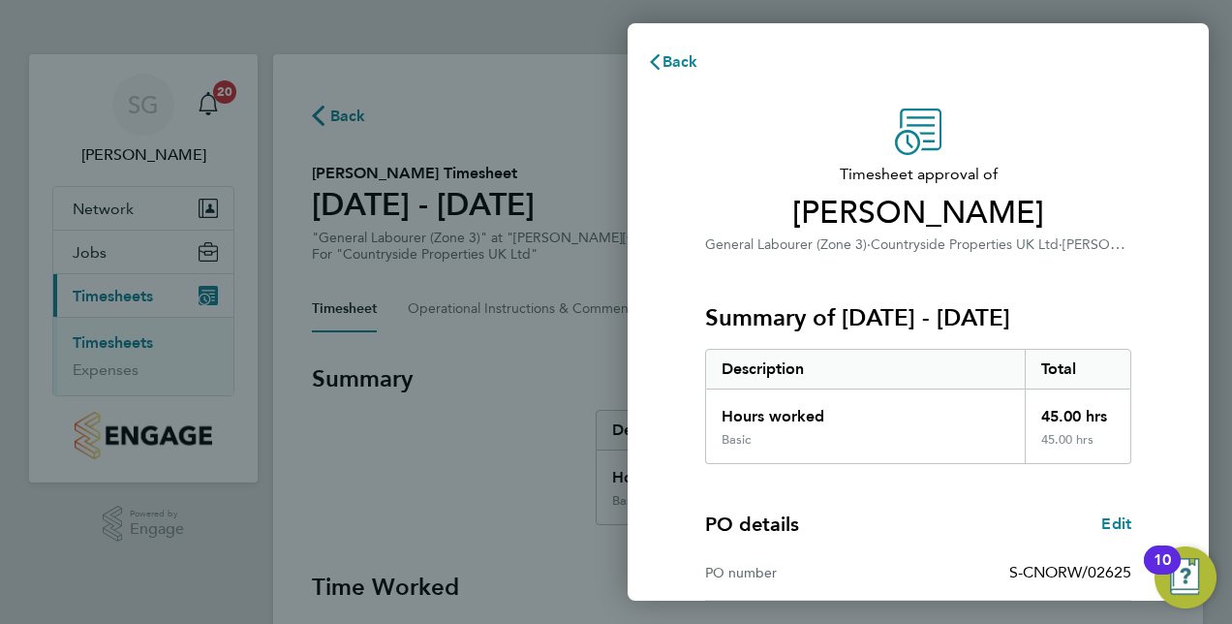
click at [866, 479] on div "PO details Edit PO number S-CNORW/02625 Start date [DATE] Finish date [DATE]" at bounding box center [918, 587] width 426 height 247
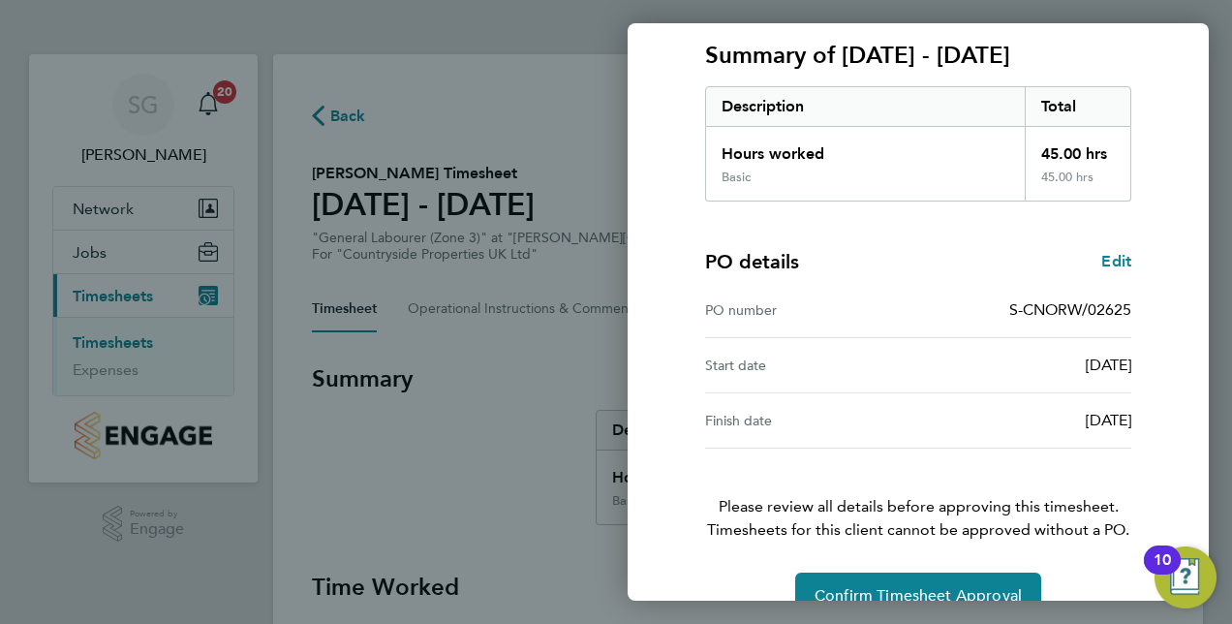
scroll to position [302, 0]
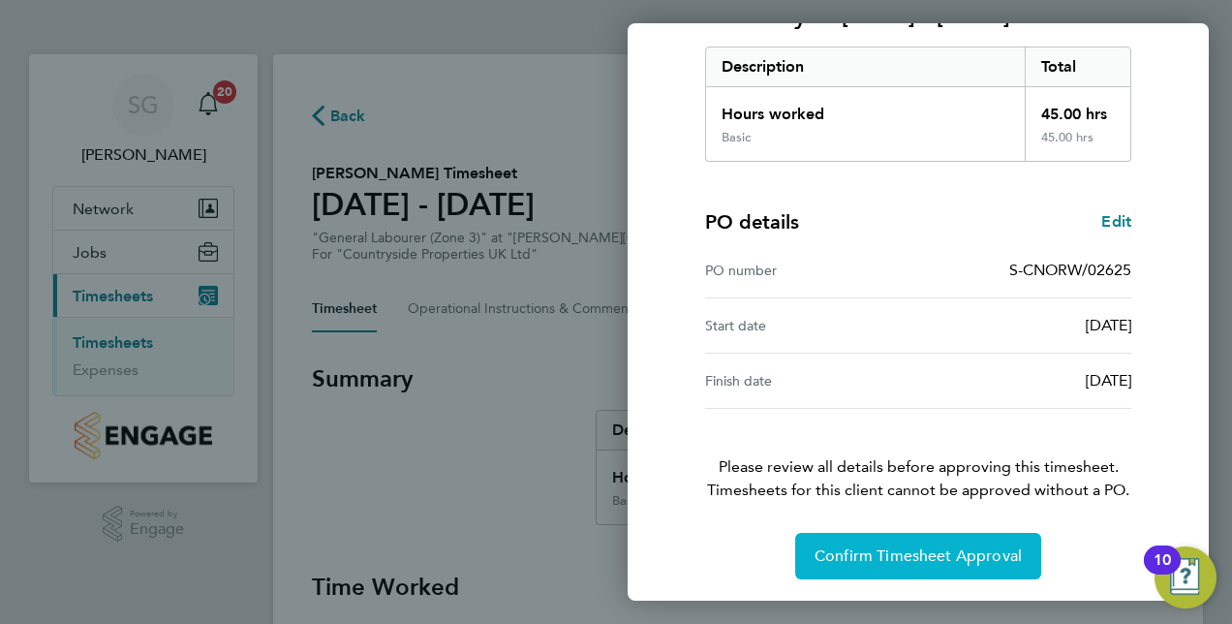
click at [864, 546] on span "Confirm Timesheet Approval" at bounding box center [918, 555] width 207 height 19
